Goal: Information Seeking & Learning: Learn about a topic

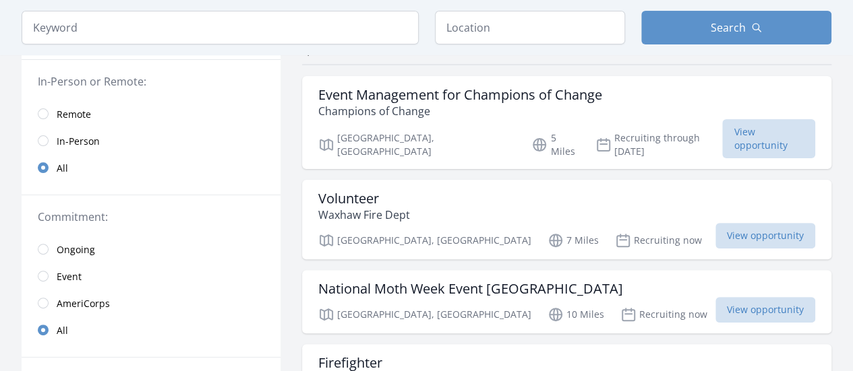
scroll to position [135, 0]
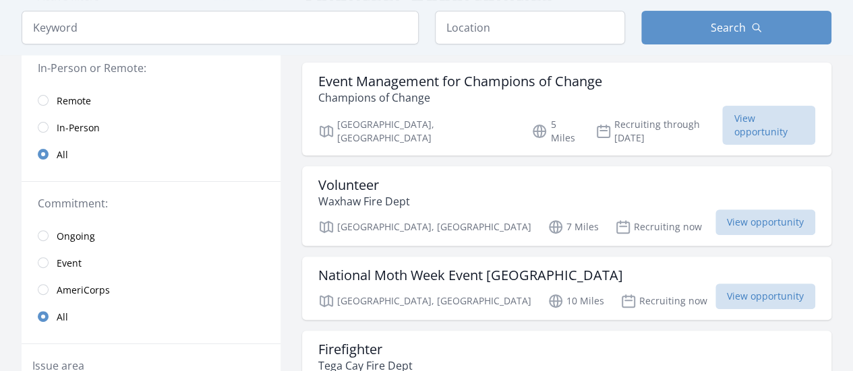
click at [73, 98] on span "Remote" at bounding box center [74, 100] width 34 height 13
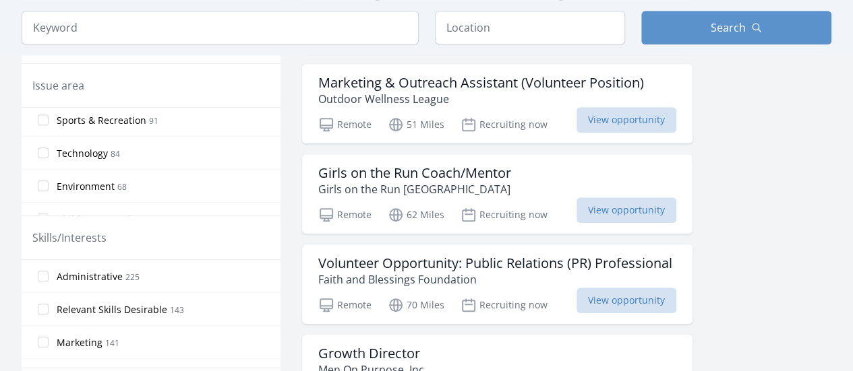
scroll to position [270, 0]
click at [153, 123] on label "Environment 68" at bounding box center [151, 118] width 259 height 27
click at [49, 123] on input "Environment 68" at bounding box center [43, 118] width 11 height 11
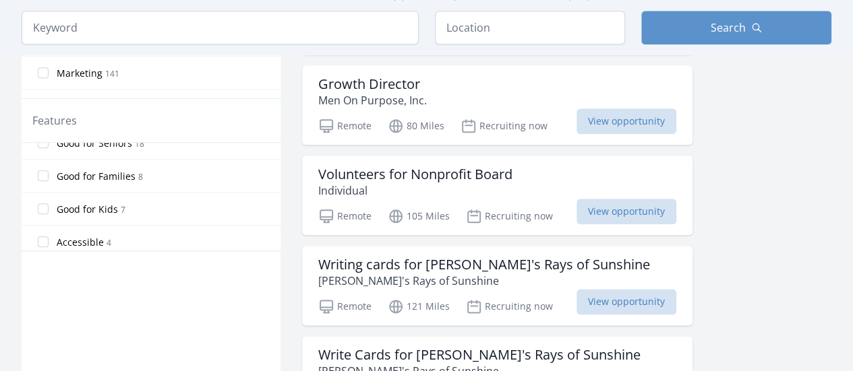
scroll to position [202, 0]
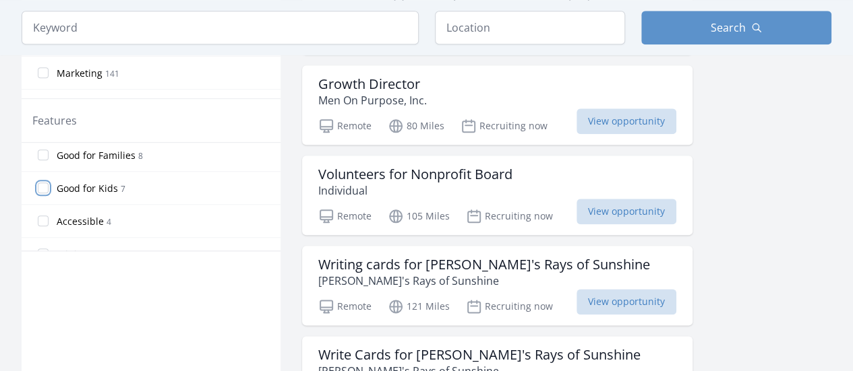
click at [47, 185] on input "Good for Kids 7" at bounding box center [43, 188] width 11 height 11
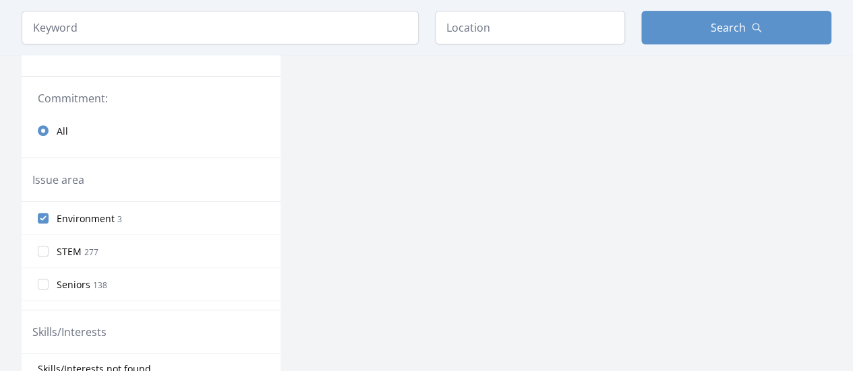
scroll to position [270, 0]
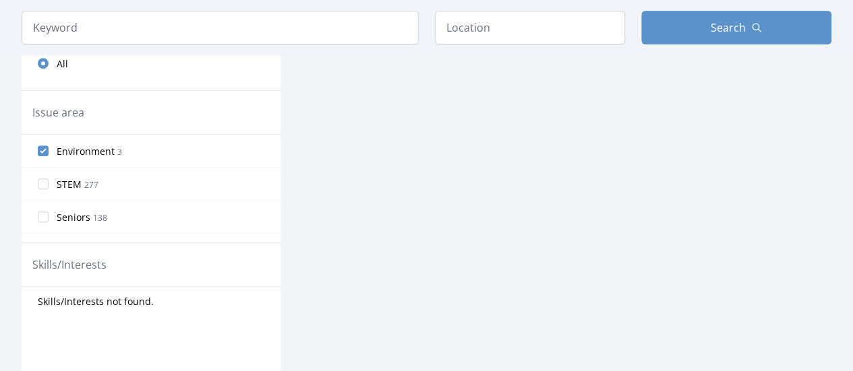
click at [73, 184] on span "STEM" at bounding box center [69, 184] width 25 height 13
click at [49, 184] on input "STEM 277" at bounding box center [43, 184] width 11 height 11
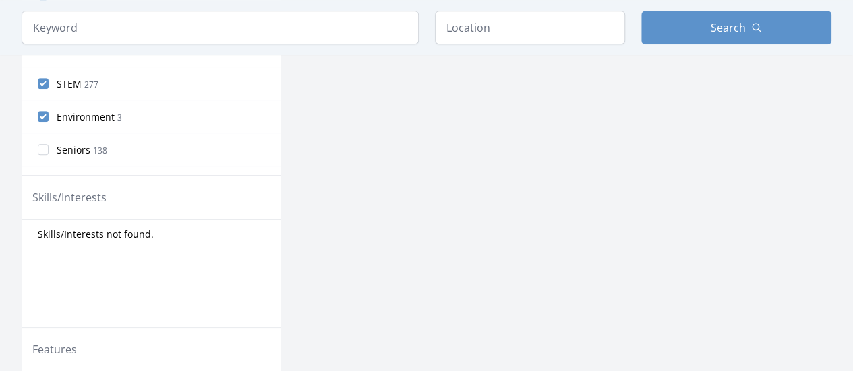
scroll to position [472, 0]
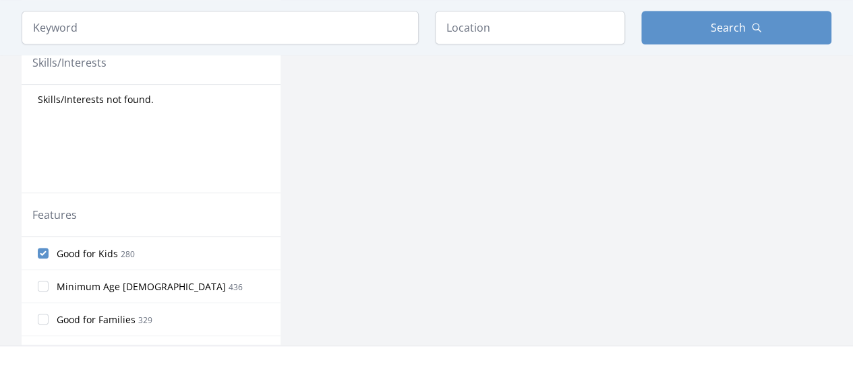
click at [147, 247] on label "Good for Kids 280" at bounding box center [151, 253] width 259 height 27
click at [49, 248] on input "Good for Kids 280" at bounding box center [43, 253] width 11 height 11
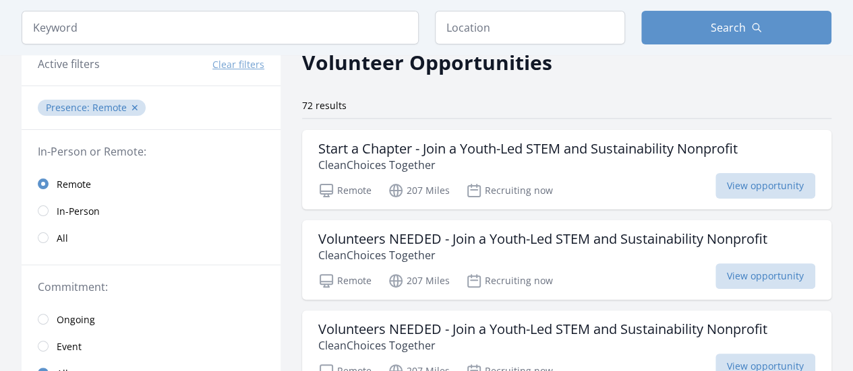
scroll to position [202, 0]
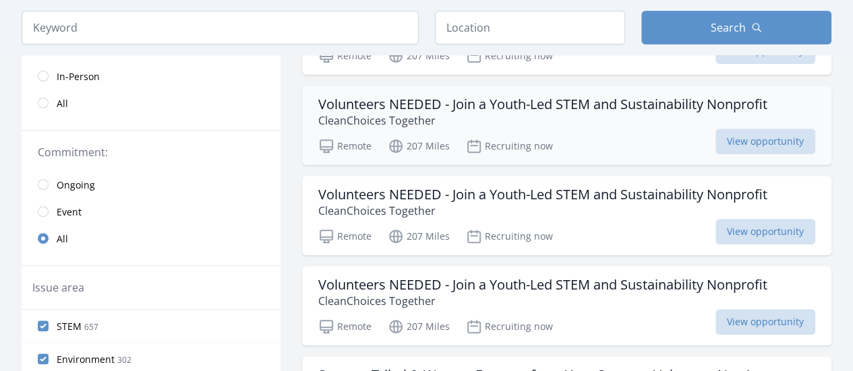
click at [516, 118] on p "CleanChoices Together" at bounding box center [542, 121] width 449 height 16
click at [493, 105] on h3 "Volunteers NEEDED - Join a Youth-Led STEM and Sustainability Nonprofit" at bounding box center [542, 104] width 449 height 16
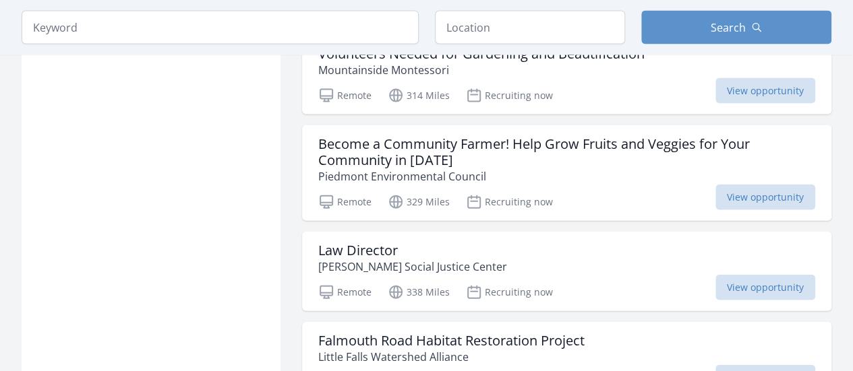
scroll to position [1463, 0]
